Goal: Information Seeking & Learning: Find specific fact

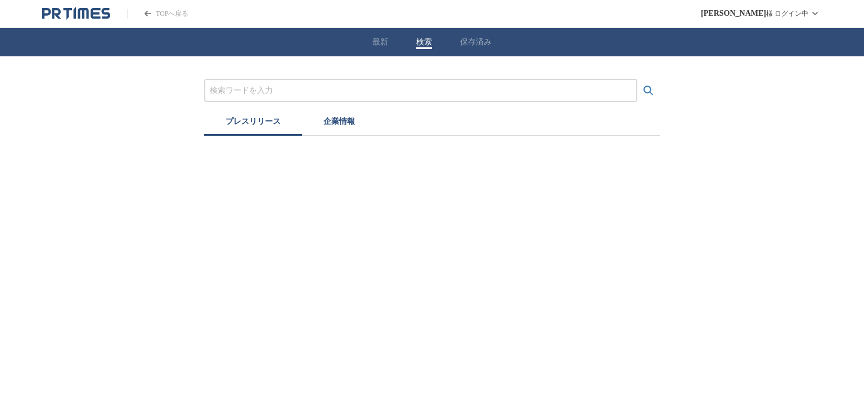
click at [427, 42] on button "検索" at bounding box center [424, 42] width 16 height 10
click at [349, 90] on input "プレスリリースおよび企業を検索する" at bounding box center [421, 90] width 422 height 12
type input "お"
click at [638, 79] on button "検索する" at bounding box center [649, 90] width 23 height 23
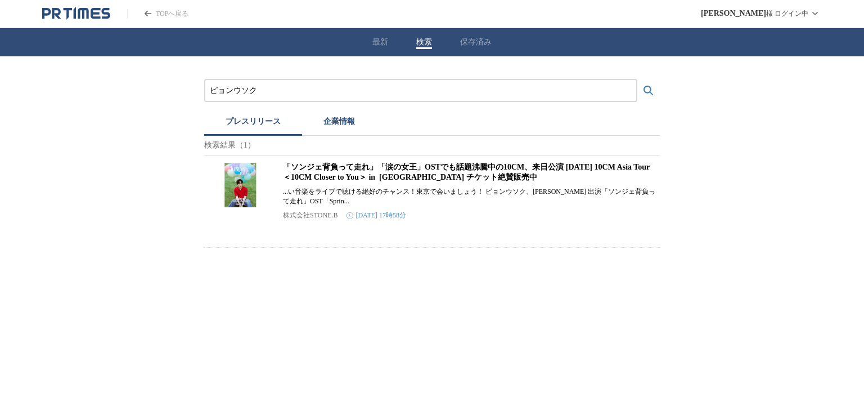
click at [349, 90] on input "ピョンウソク" at bounding box center [421, 90] width 422 height 12
type input "ピ"
click at [638, 79] on button "検索する" at bounding box center [649, 90] width 23 height 23
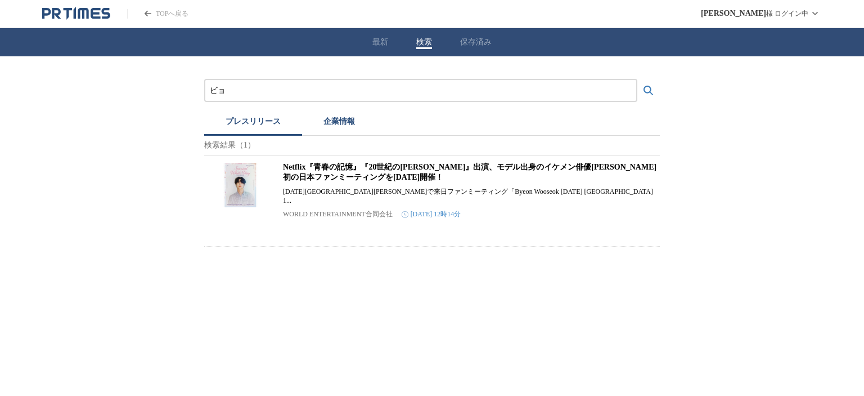
type input "ビ"
click at [101, 15] on icon "PR TIMESのトップページはこちら" at bounding box center [76, 14] width 68 height 14
